Goal: Navigation & Orientation: Find specific page/section

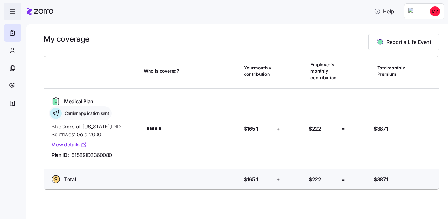
click at [15, 8] on icon "button" at bounding box center [13, 12] width 8 height 8
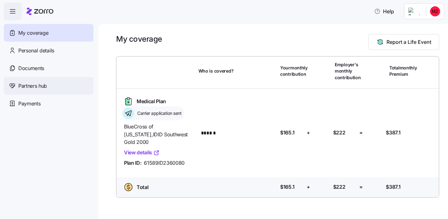
click at [49, 82] on div "Partners hub" at bounding box center [49, 86] width 90 height 18
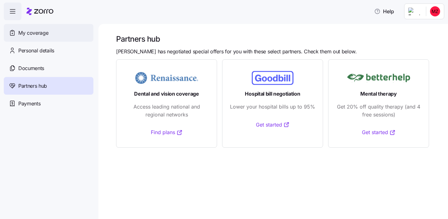
click at [34, 31] on span "My coverage" at bounding box center [33, 33] width 30 height 8
